Goal: Task Accomplishment & Management: Manage account settings

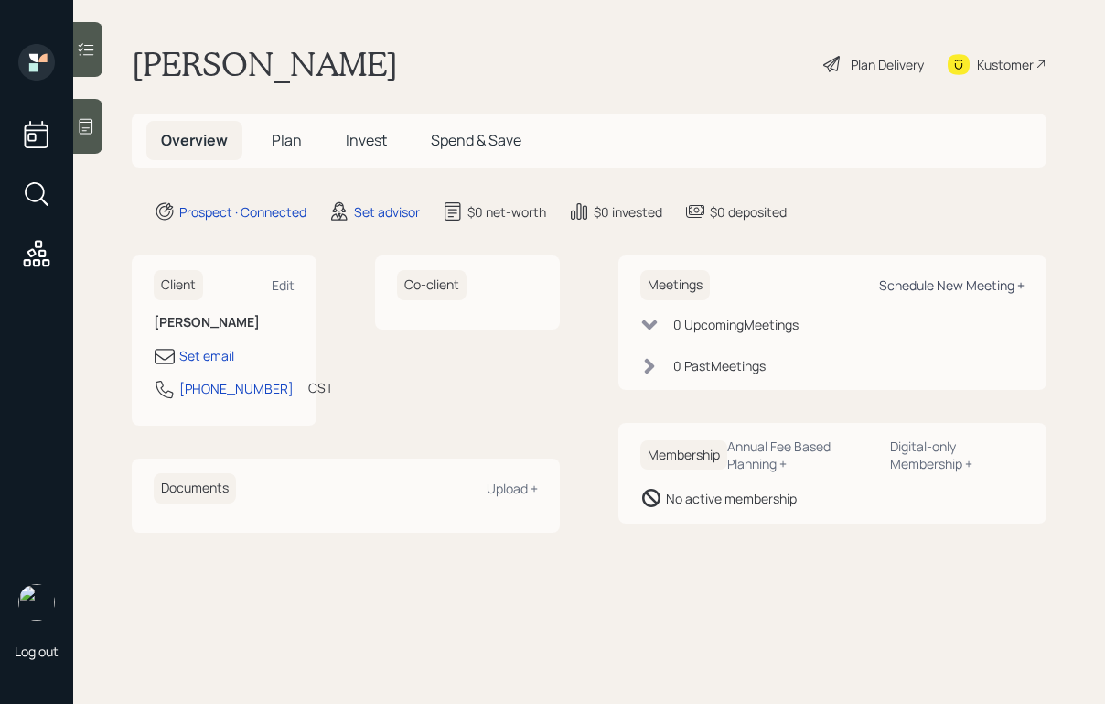
click at [906, 281] on div "Schedule New Meeting +" at bounding box center [951, 284] width 145 height 17
select select "round-[PERSON_NAME]"
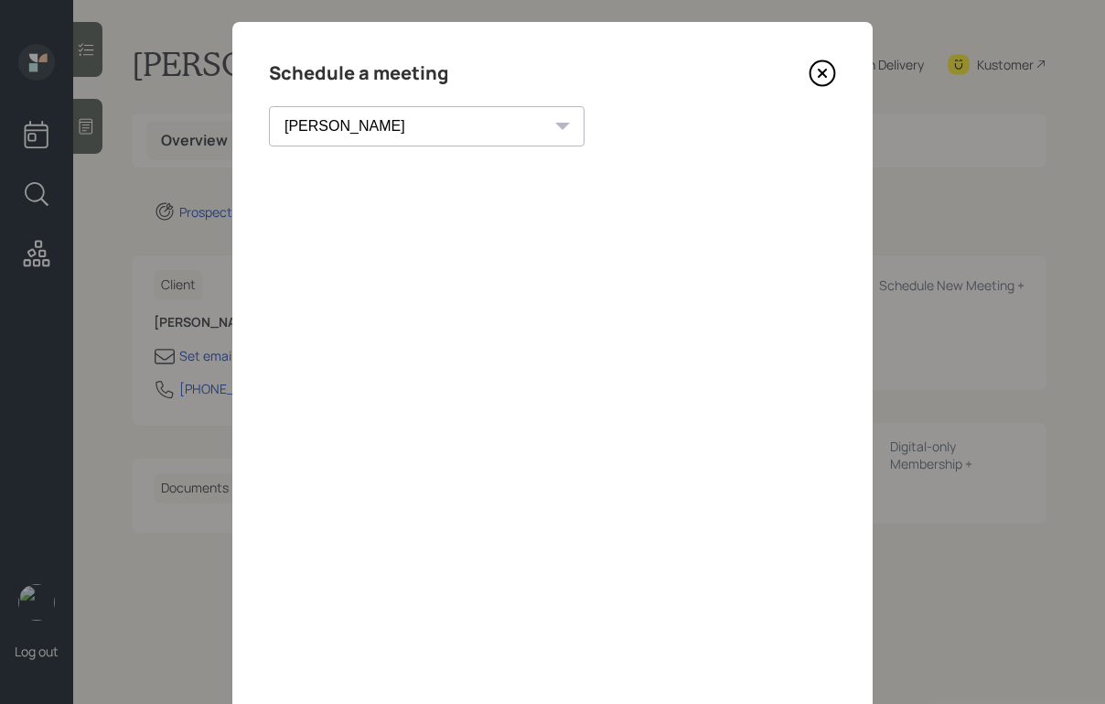
scroll to position [25, 0]
click at [829, 67] on icon at bounding box center [822, 72] width 27 height 27
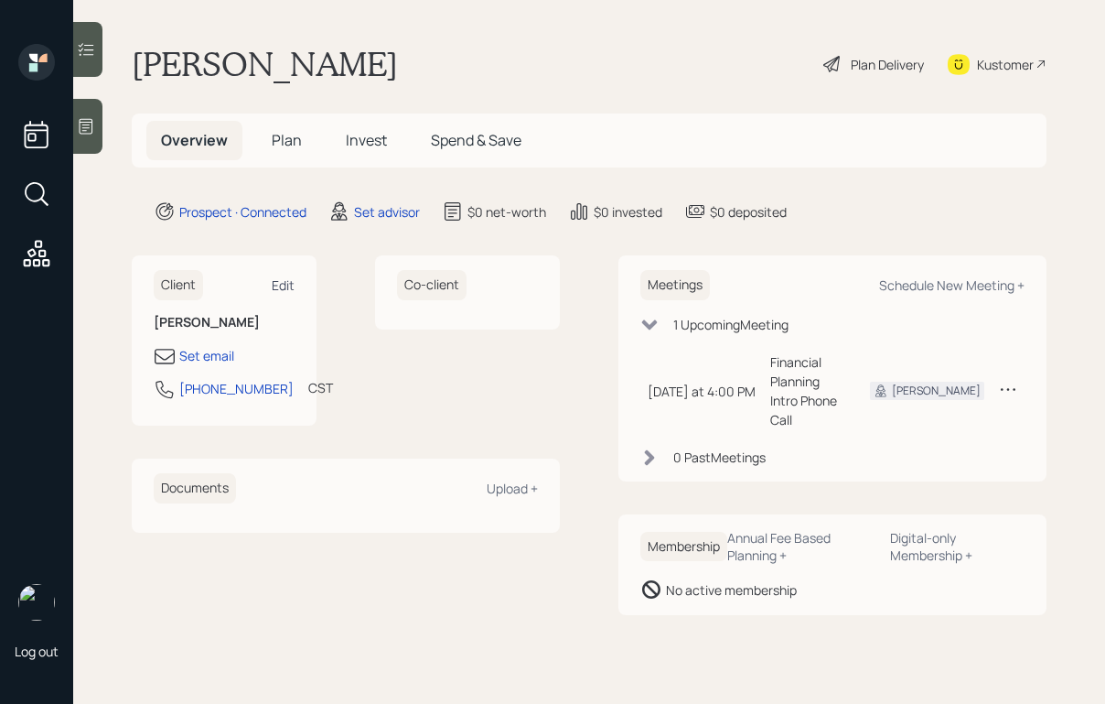
click at [279, 281] on div "Edit" at bounding box center [283, 284] width 23 height 17
select select "America/Chicago"
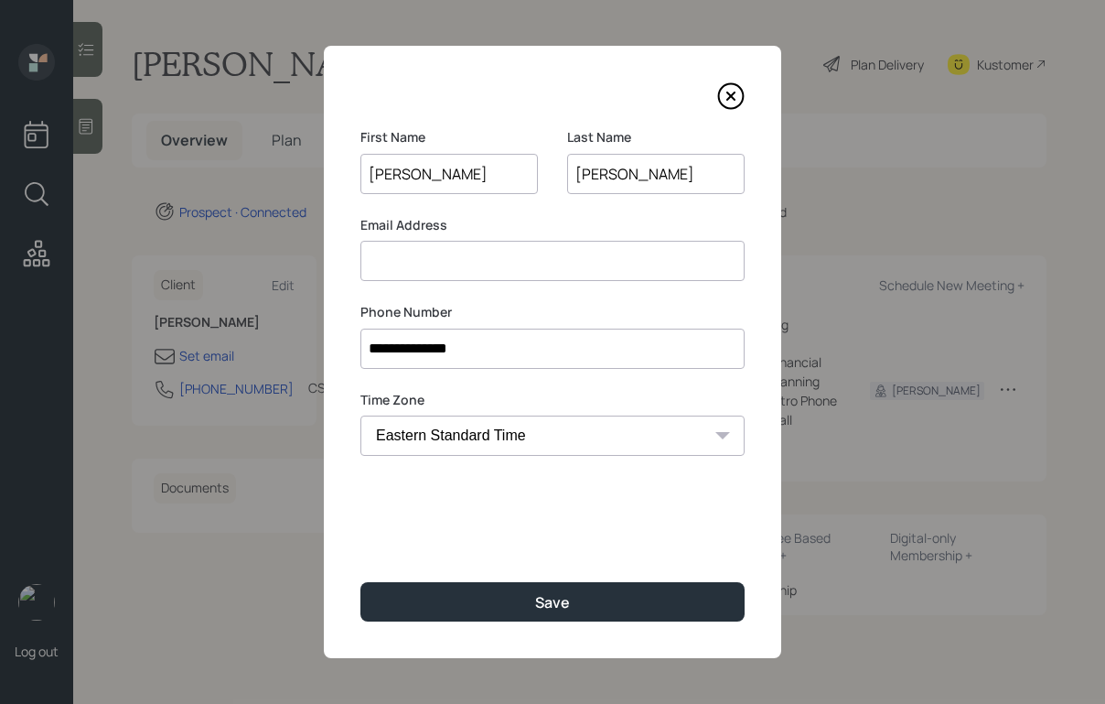
click at [761, 158] on div "**********" at bounding box center [552, 352] width 457 height 612
click at [733, 98] on icon at bounding box center [730, 95] width 7 height 7
